Goal: Information Seeking & Learning: Learn about a topic

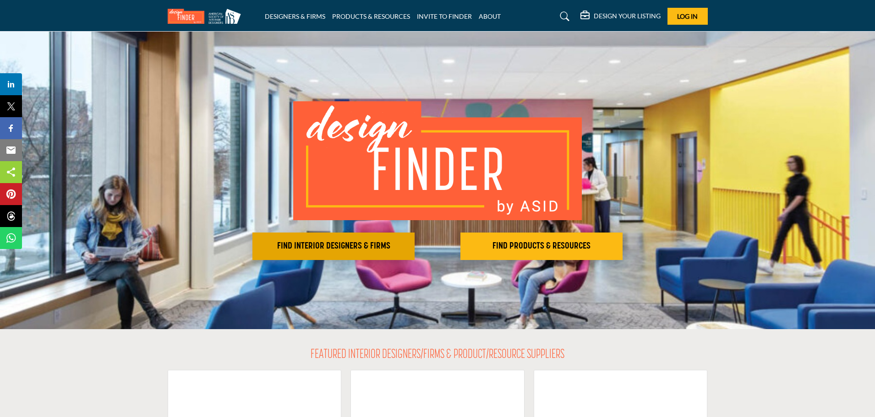
click at [349, 242] on h2 "FIND INTERIOR DESIGNERS & FIRMS" at bounding box center [333, 246] width 157 height 11
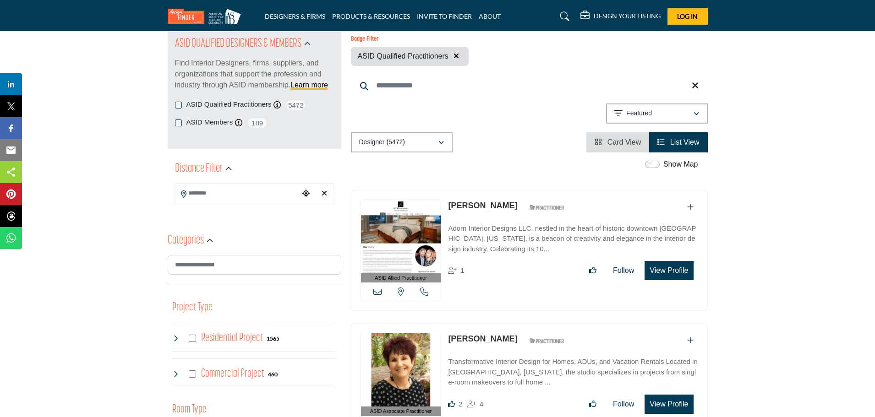
scroll to position [137, 0]
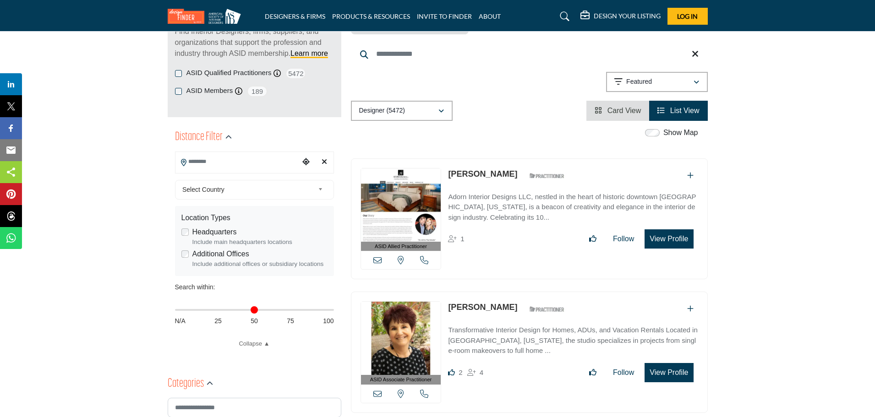
click at [231, 162] on input "Search Location" at bounding box center [237, 162] width 124 height 18
click at [320, 188] on b at bounding box center [322, 189] width 8 height 11
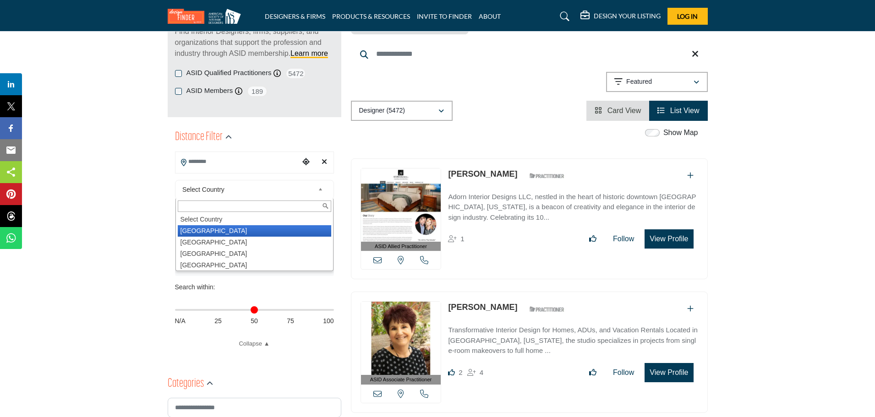
click at [292, 234] on li "United States" at bounding box center [254, 230] width 153 height 11
type input "***"
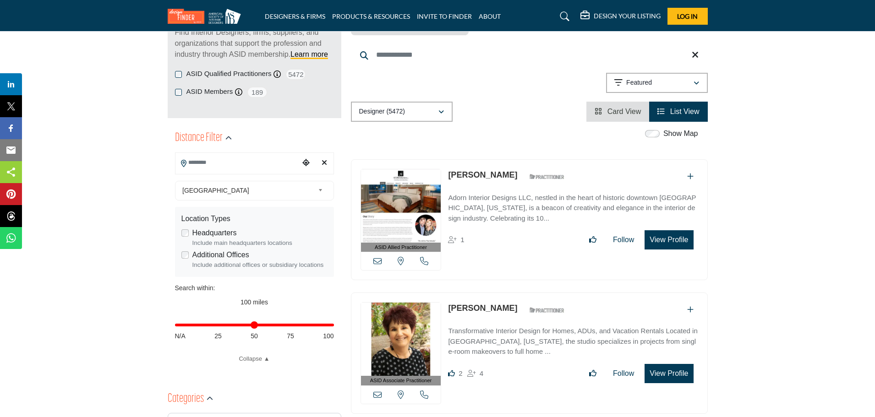
scroll to position [137, 0]
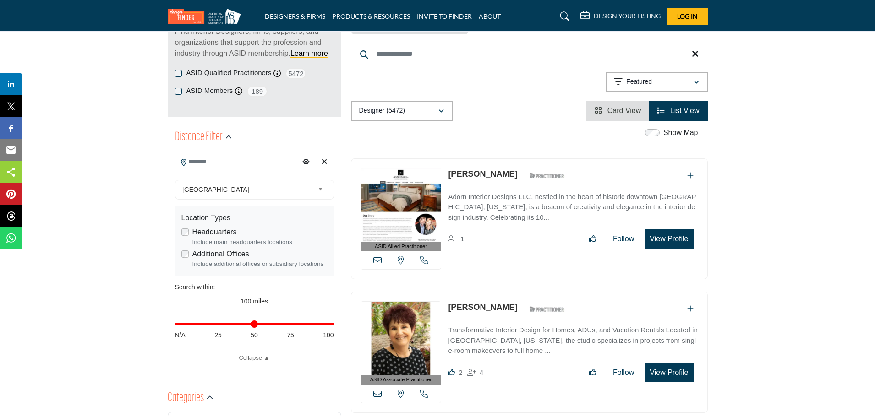
click at [201, 158] on input "Search Location" at bounding box center [237, 162] width 124 height 18
click at [198, 165] on input "Search Location" at bounding box center [237, 162] width 124 height 18
type input "**********"
drag, startPoint x: 330, startPoint y: 325, endPoint x: 184, endPoint y: 330, distance: 145.8
type input "*"
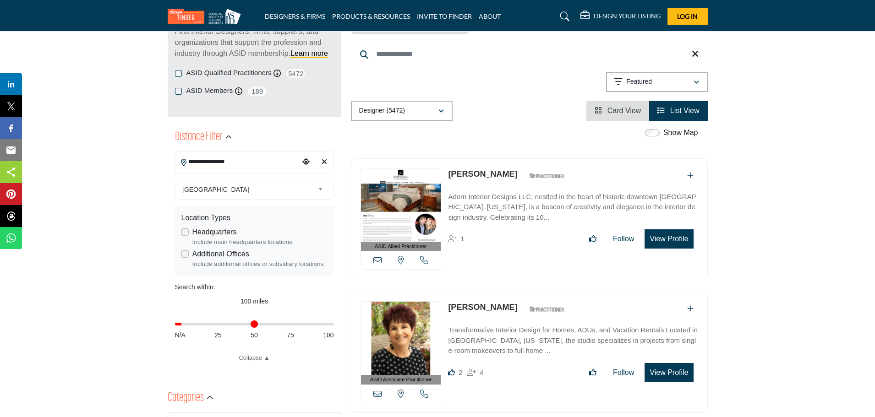
click at [184, 325] on input "Distance in miles" at bounding box center [254, 324] width 159 height 2
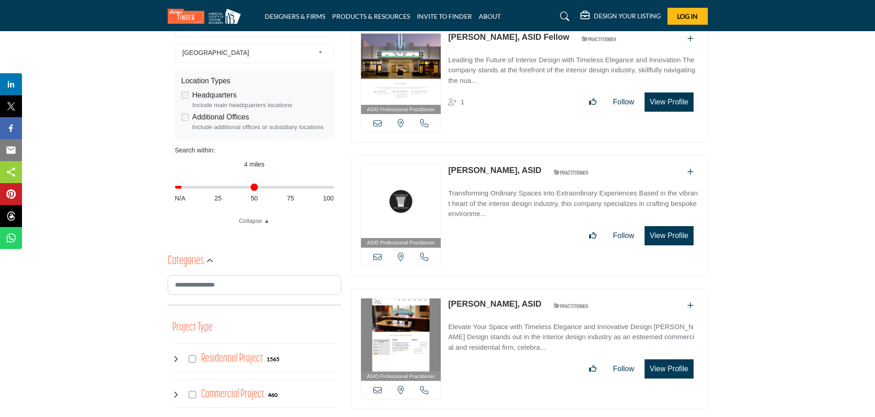
scroll to position [275, 0]
click at [209, 260] on icon "button" at bounding box center [210, 260] width 6 height 6
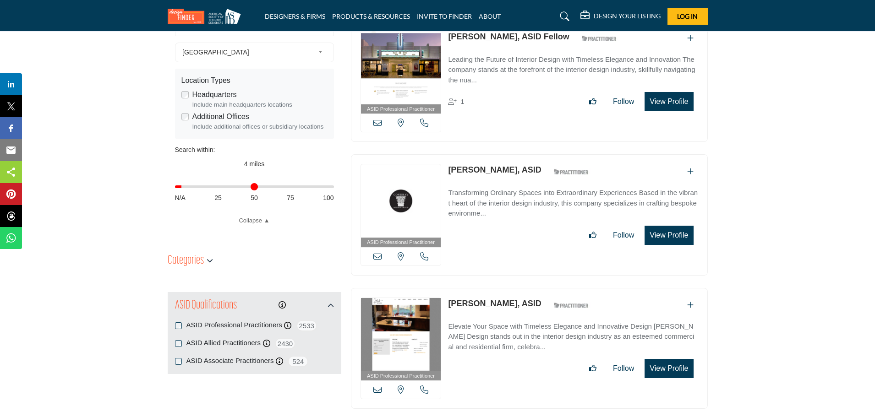
click at [557, 280] on div "ASID Professional Practitioner ASID Professional Practitioners have successfull…" at bounding box center [529, 219] width 366 height 131
click at [180, 322] on div "ASID Professional Practitioners ASID Professional Practitioners have successful…" at bounding box center [254, 325] width 159 height 11
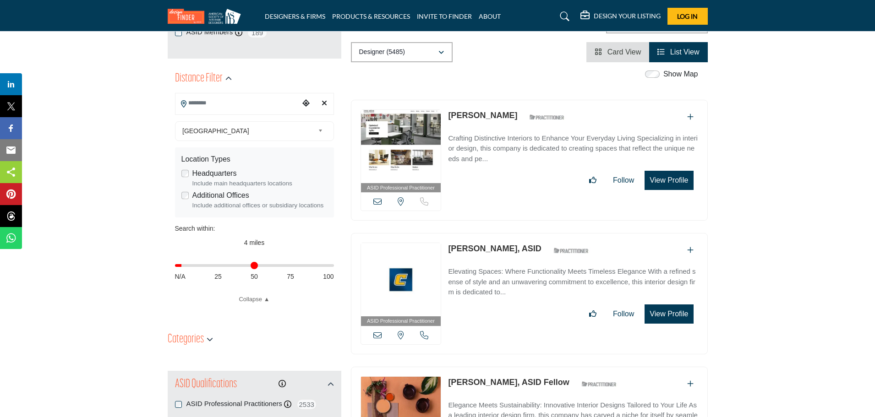
scroll to position [183, 0]
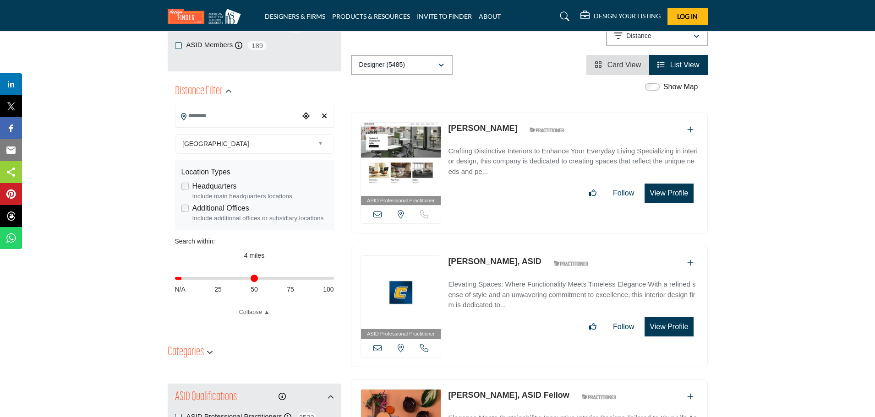
click at [189, 184] on div "Headquarters Include main headquarters locations" at bounding box center [254, 191] width 146 height 20
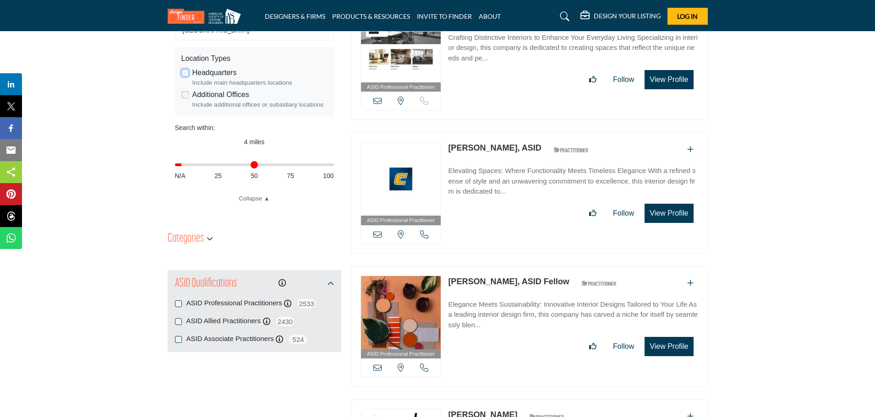
scroll to position [92, 0]
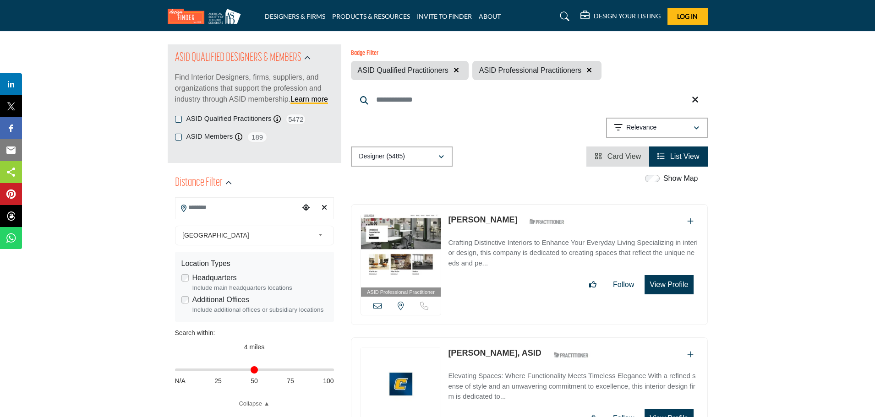
drag, startPoint x: 183, startPoint y: 368, endPoint x: 177, endPoint y: 368, distance: 6.0
type input "*"
click at [177, 369] on input "Distance in miles" at bounding box center [254, 370] width 159 height 2
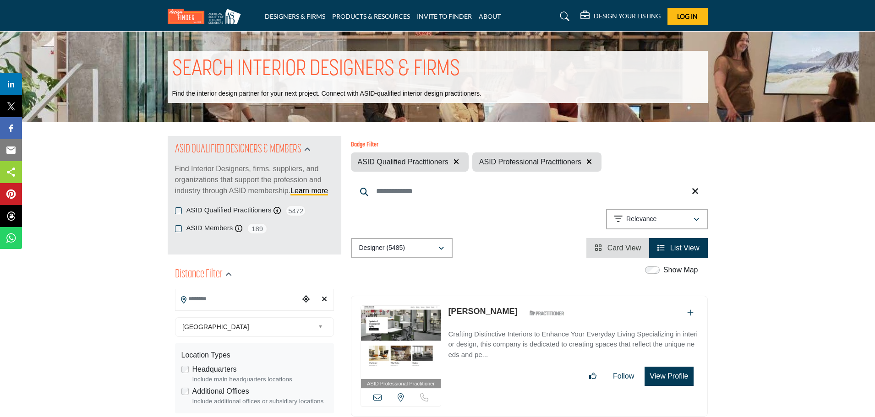
click at [671, 372] on button "View Profile" at bounding box center [668, 376] width 49 height 19
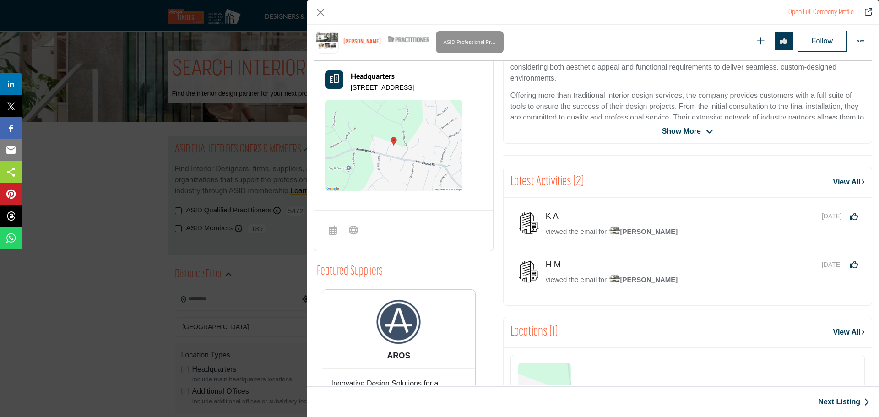
scroll to position [137, 0]
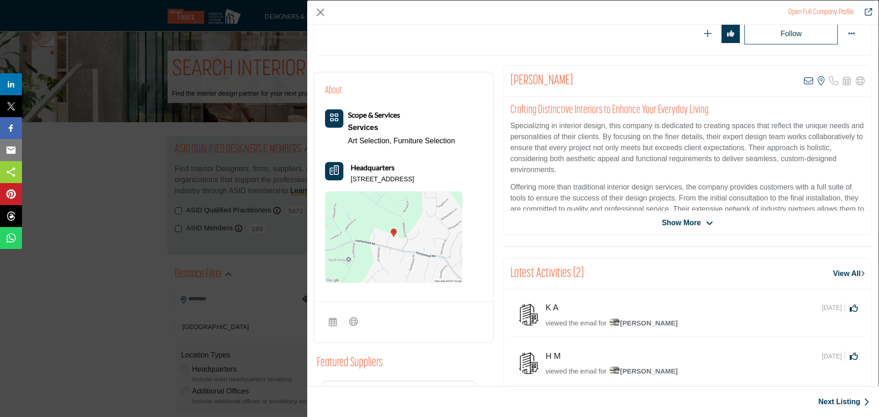
click at [849, 273] on link "View All" at bounding box center [850, 273] width 32 height 11
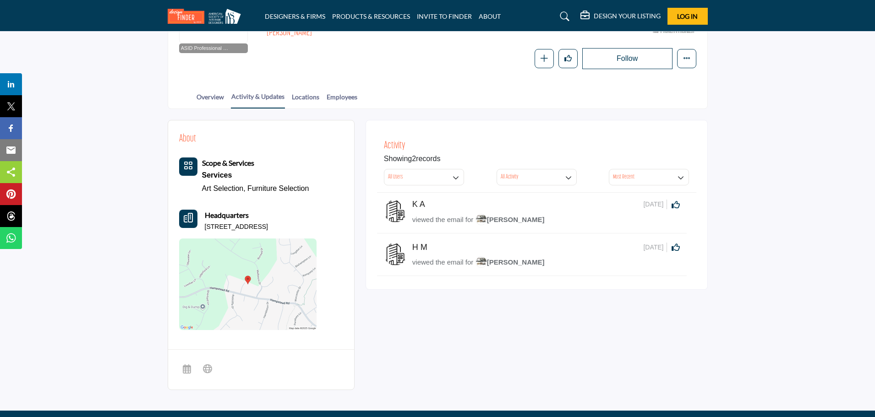
scroll to position [128, 0]
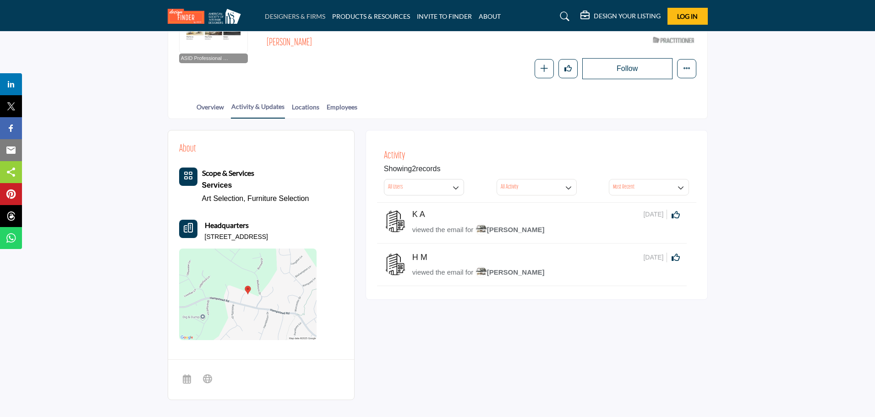
click at [290, 15] on link "DESIGNERS & FIRMS" at bounding box center [295, 16] width 60 height 8
